Goal: Navigation & Orientation: Understand site structure

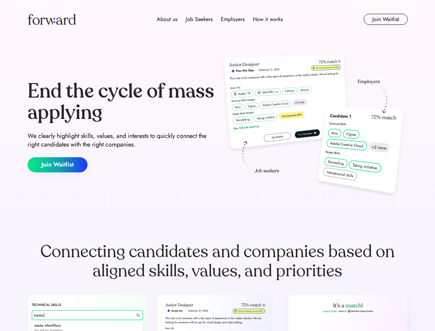
click at [217, 165] on div "End the cycle of mass applying We clearly highlight skills, values, and interes…" at bounding box center [218, 126] width 380 height 148
click at [218, 19] on div "About us Job Seekers Employers How it works" at bounding box center [220, 19] width 272 height 8
click at [52, 19] on img at bounding box center [52, 19] width 48 height 11
click at [220, 19] on div "About us Job Seekers Employers How it works" at bounding box center [220, 19] width 272 height 8
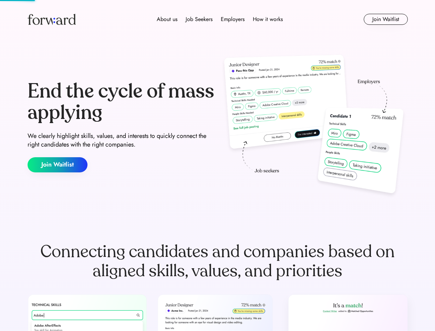
click at [167, 19] on div "About us" at bounding box center [167, 19] width 21 height 8
click at [199, 19] on div "Job Seekers" at bounding box center [199, 19] width 27 height 8
click at [233, 19] on div "Employers" at bounding box center [233, 19] width 24 height 8
click at [267, 19] on div "How it works" at bounding box center [268, 19] width 30 height 8
click at [386, 19] on button "Join Waitlist" at bounding box center [386, 19] width 44 height 11
